Goal: Transaction & Acquisition: Purchase product/service

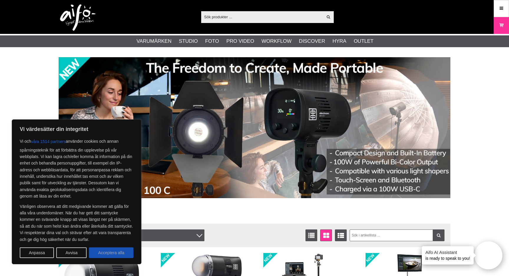
click at [110, 251] on button "Acceptera alla" at bounding box center [111, 252] width 44 height 11
checkbox input "true"
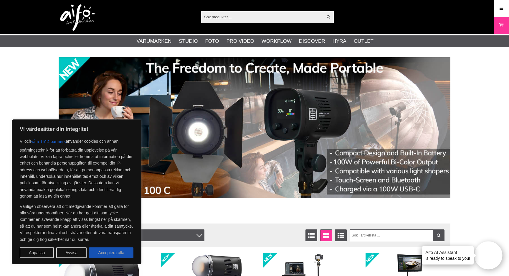
checkbox input "true"
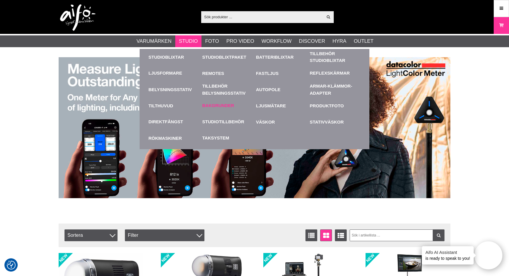
click at [212, 104] on link "Bakgrunder" at bounding box center [218, 105] width 32 height 7
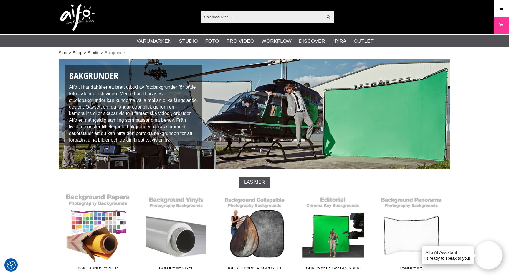
click at [100, 235] on link "Bakgrundspapper" at bounding box center [98, 233] width 78 height 80
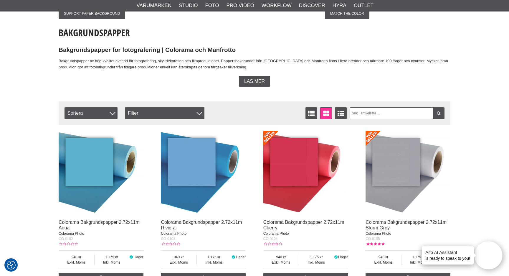
scroll to position [130, 0]
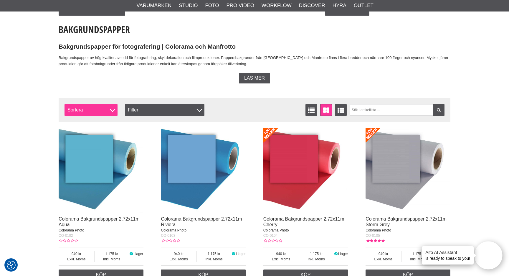
click at [113, 112] on span "Sortera" at bounding box center [90, 110] width 53 height 12
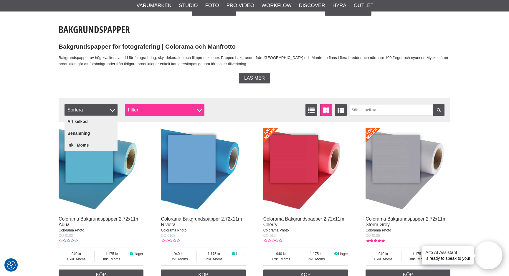
click at [147, 107] on div "Filter" at bounding box center [165, 110] width 80 height 12
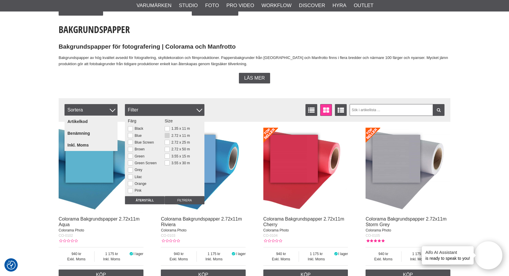
click at [168, 137] on button at bounding box center [167, 135] width 5 height 5
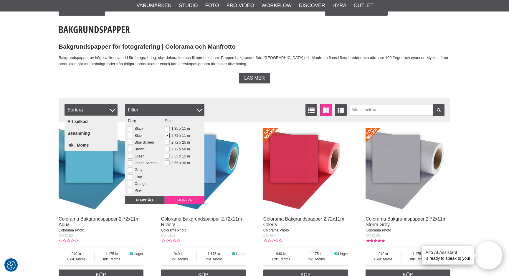
click at [187, 201] on input "Filtrera" at bounding box center [185, 200] width 40 height 8
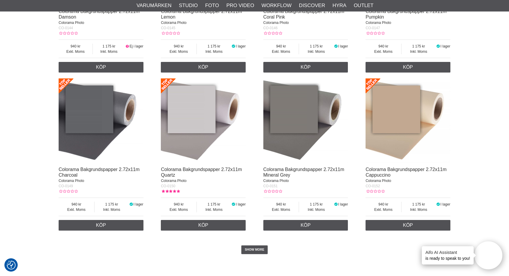
scroll to position [1128, 0]
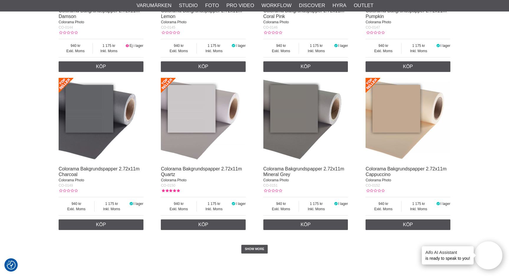
click at [88, 134] on img at bounding box center [101, 120] width 85 height 85
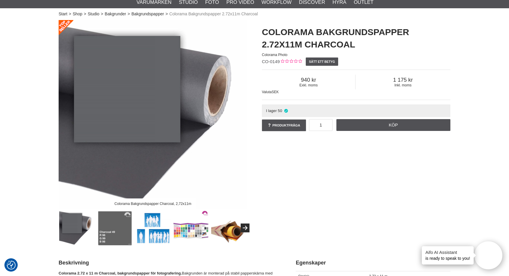
scroll to position [40, 0]
